Goal: Task Accomplishment & Management: Use online tool/utility

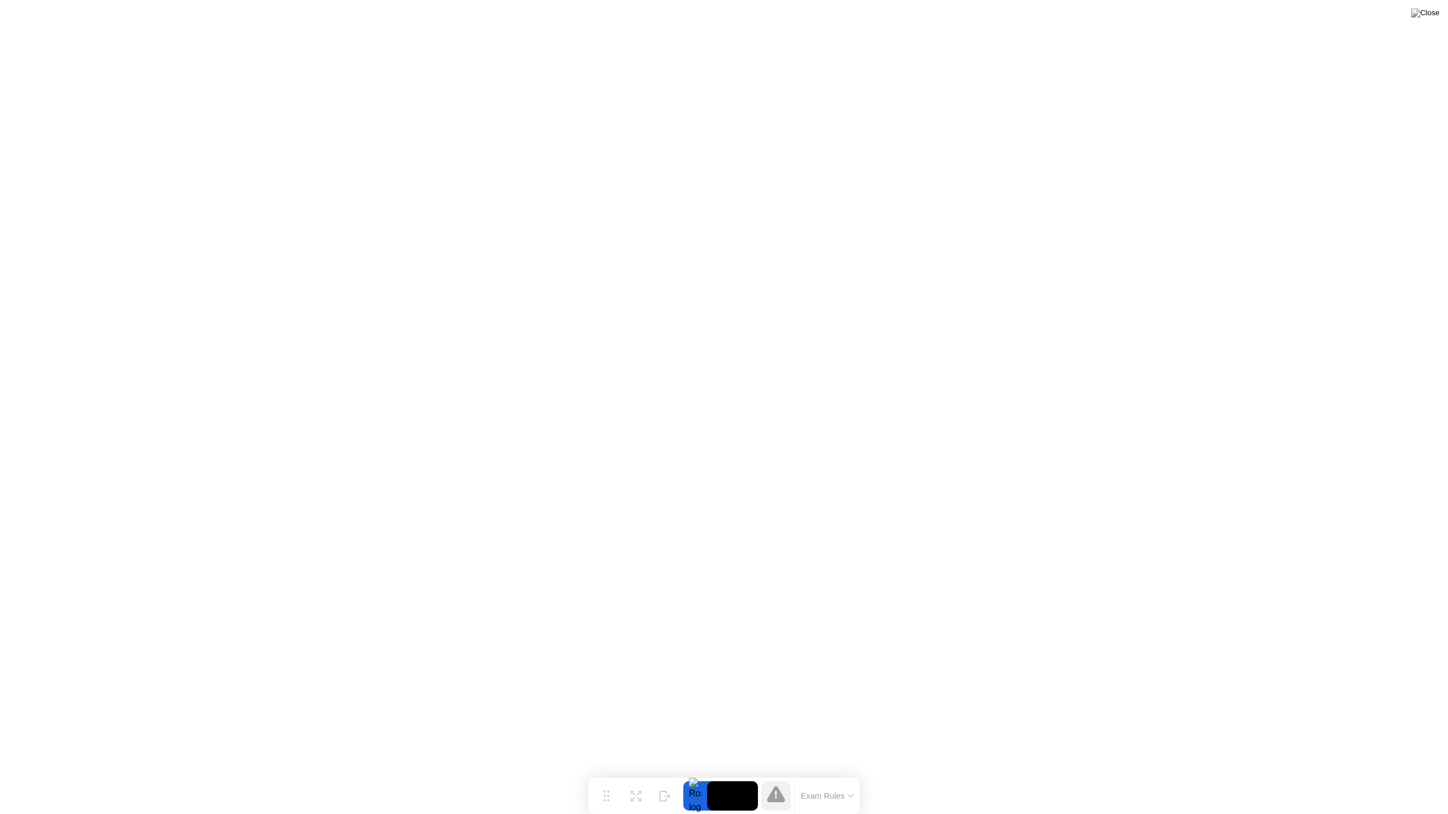
click at [1430, 20] on button at bounding box center [1425, 13] width 34 height 15
click at [1424, 20] on button at bounding box center [1425, 13] width 34 height 15
click button "No"
click at [1298, 779] on div "End Proctoring Session" at bounding box center [1355, 783] width 126 height 10
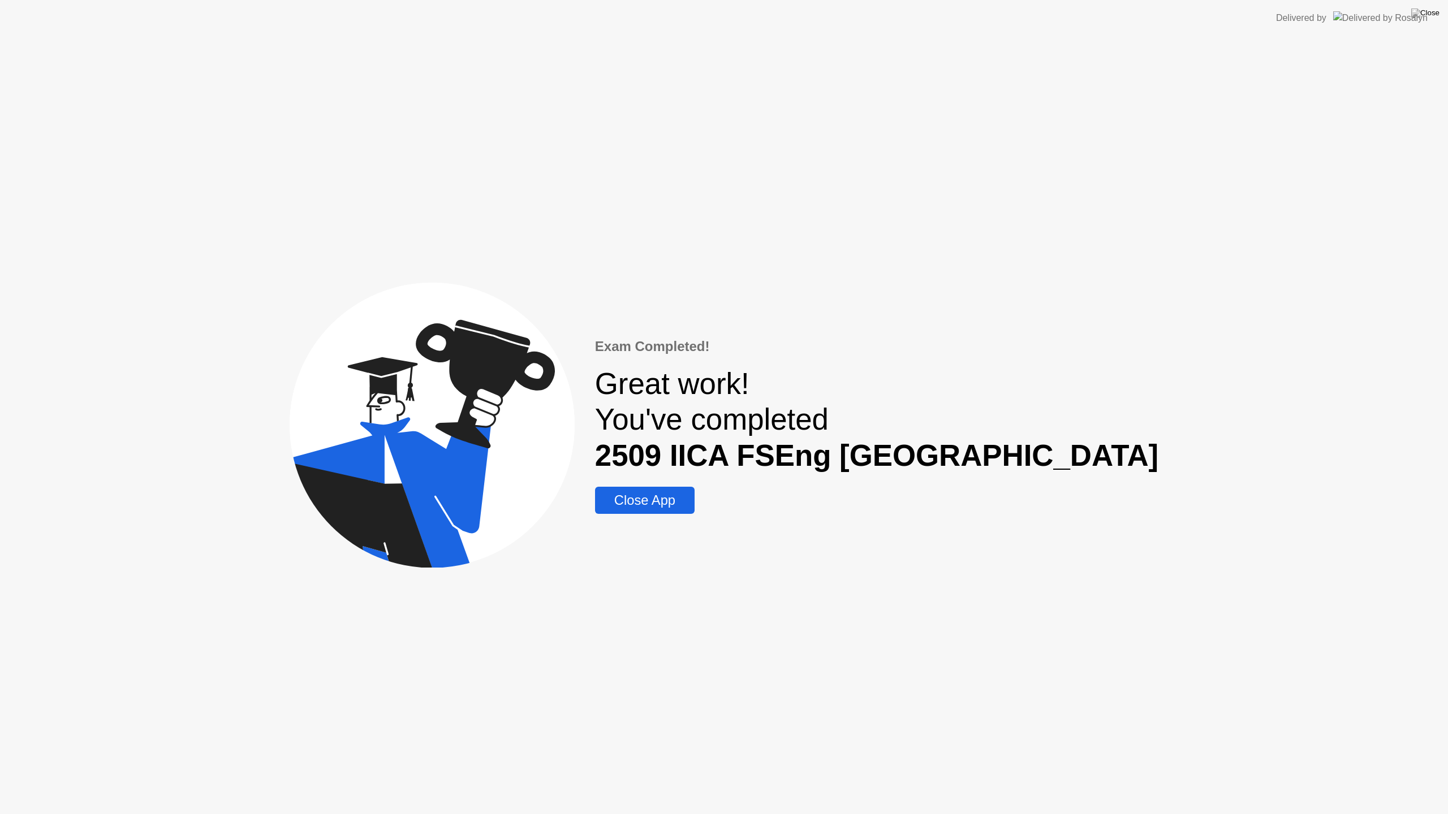
click at [691, 502] on div "Close App" at bounding box center [644, 501] width 93 height 16
